Goal: Information Seeking & Learning: Learn about a topic

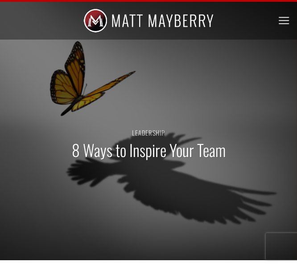
scroll to position [45, 0]
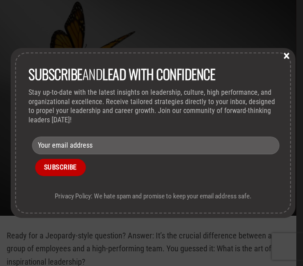
click at [281, 55] on button "×" at bounding box center [286, 55] width 13 height 8
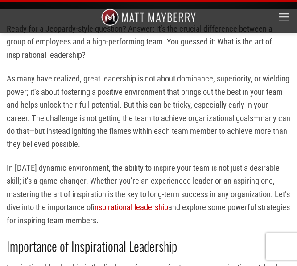
scroll to position [267, 0]
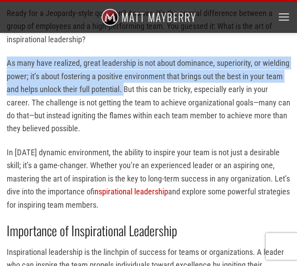
drag, startPoint x: 53, startPoint y: 66, endPoint x: 126, endPoint y: 89, distance: 76.5
click at [126, 89] on p "As many have realized, great leadership is not about dominance, superiority, or…" at bounding box center [148, 96] width 283 height 79
drag, startPoint x: 106, startPoint y: 72, endPoint x: 16, endPoint y: 76, distance: 90.0
click at [16, 76] on p "As many have realized, great leadership is not about dominance, superiority, or…" at bounding box center [148, 96] width 283 height 79
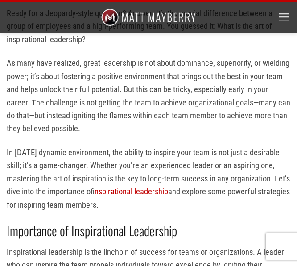
click at [118, 91] on p "As many have realized, great leadership is not about dominance, superiority, or…" at bounding box center [148, 96] width 283 height 79
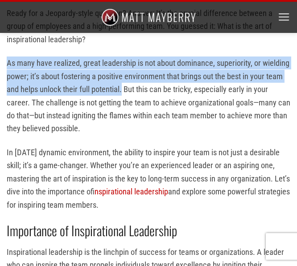
drag, startPoint x: 123, startPoint y: 89, endPoint x: 12, endPoint y: 58, distance: 114.5
copy p "As many have realized, great leadership is not about dominance, superiority, or…"
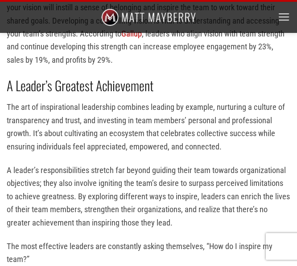
scroll to position [1603, 0]
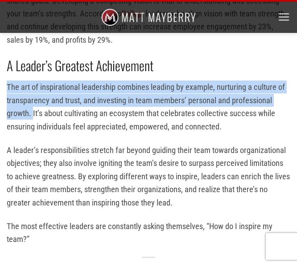
drag, startPoint x: 7, startPoint y: 59, endPoint x: 33, endPoint y: 85, distance: 36.2
click at [33, 85] on p "The art of inspirational leadership combines leading by example, nurturing a cu…" at bounding box center [148, 107] width 283 height 53
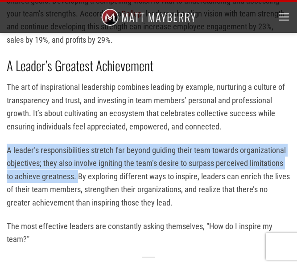
drag, startPoint x: 7, startPoint y: 122, endPoint x: 77, endPoint y: 151, distance: 75.8
click at [77, 151] on p "A leader’s responsibilities stretch far beyond guiding their team towards organ…" at bounding box center [148, 176] width 283 height 65
copy p "A leader’s responsibilities stretch far beyond guiding their team towards organ…"
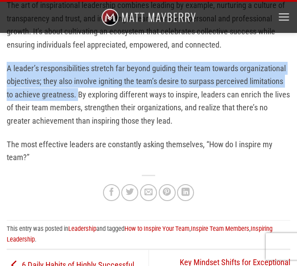
scroll to position [1692, 0]
